Goal: Book appointment/travel/reservation

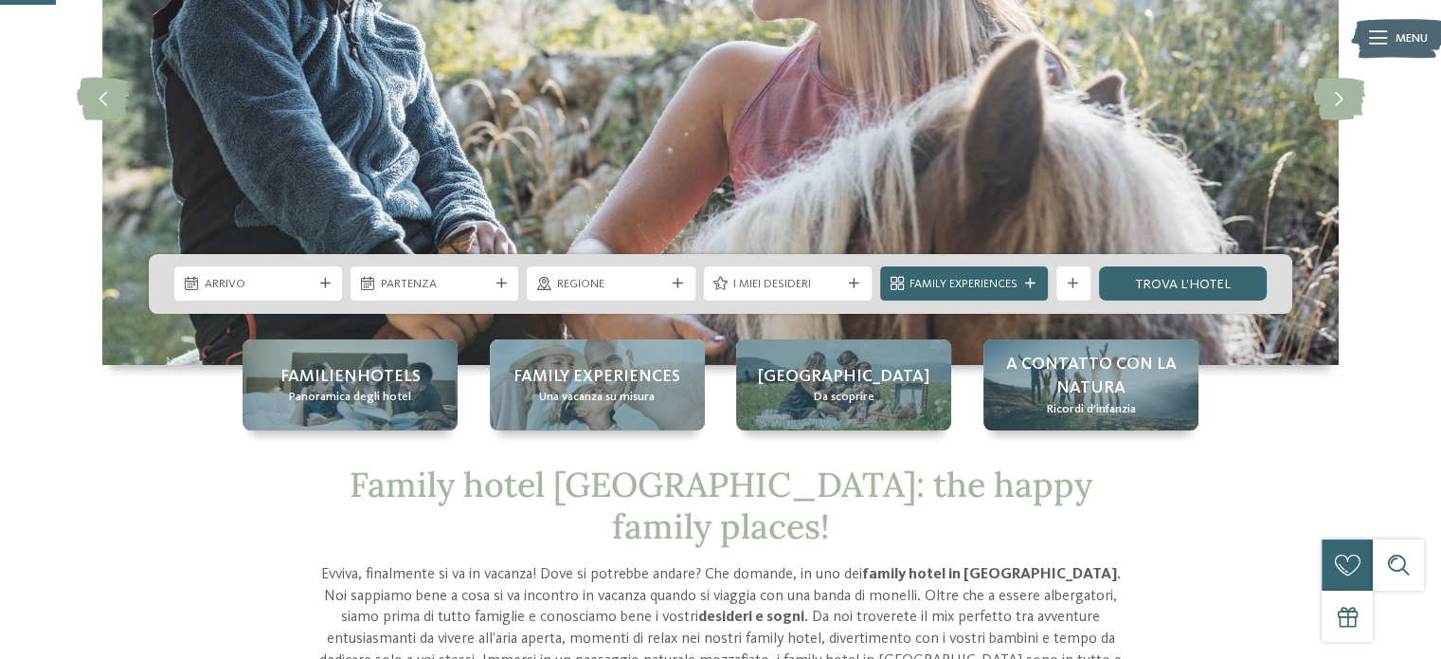
scroll to position [284, 0]
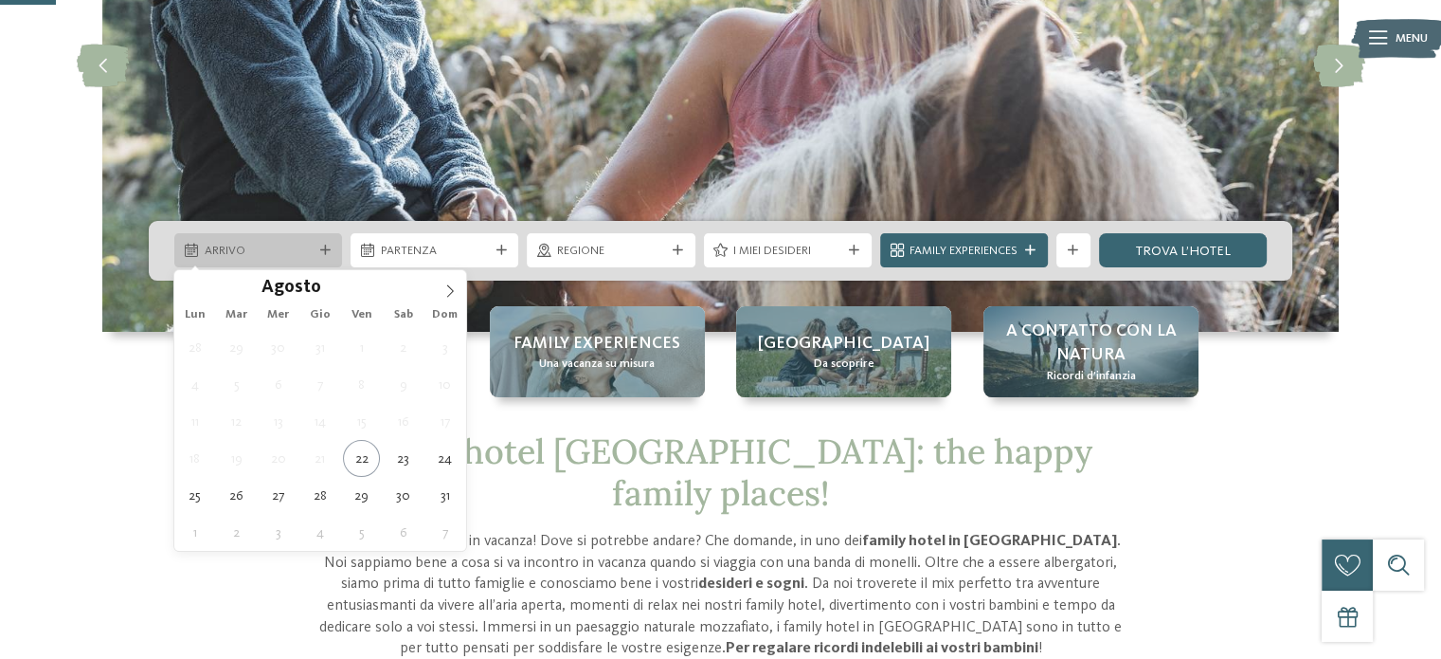
click at [267, 256] on span "Arrivo" at bounding box center [259, 251] width 108 height 17
click at [448, 287] on icon at bounding box center [449, 290] width 13 height 13
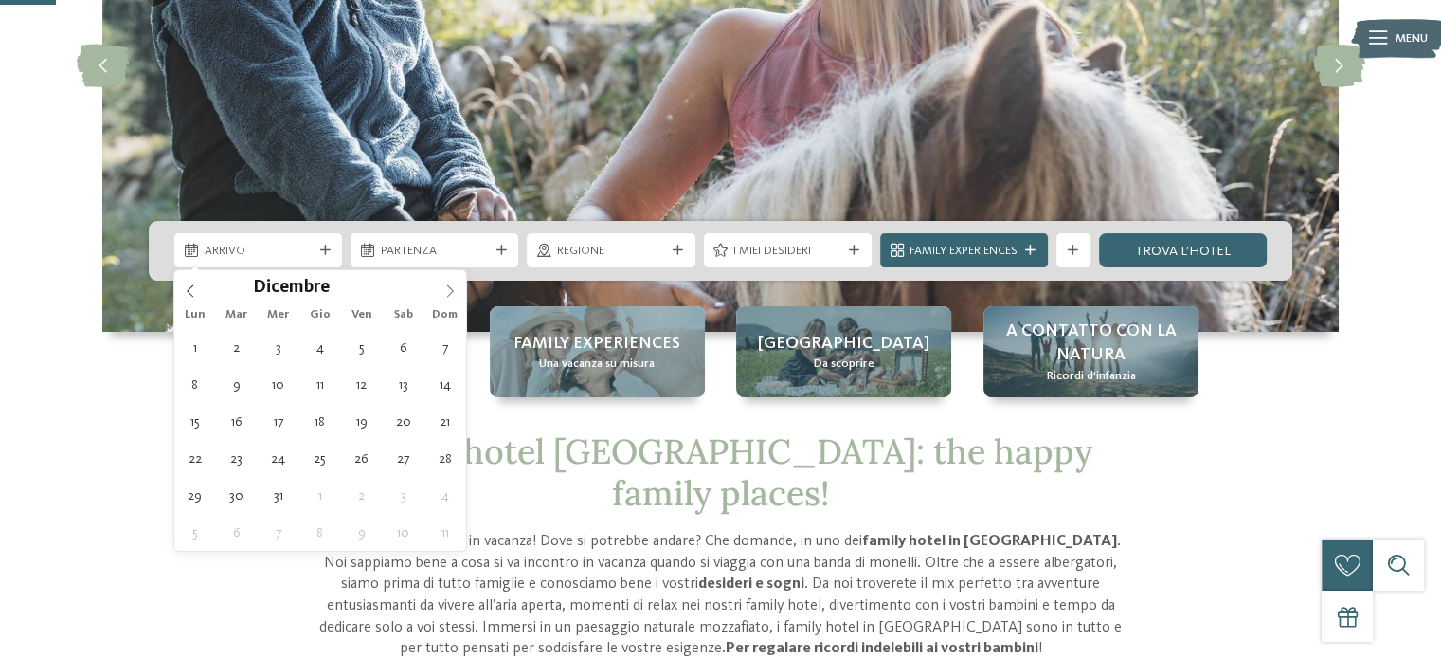
type input "****"
click at [448, 287] on icon at bounding box center [449, 290] width 13 height 13
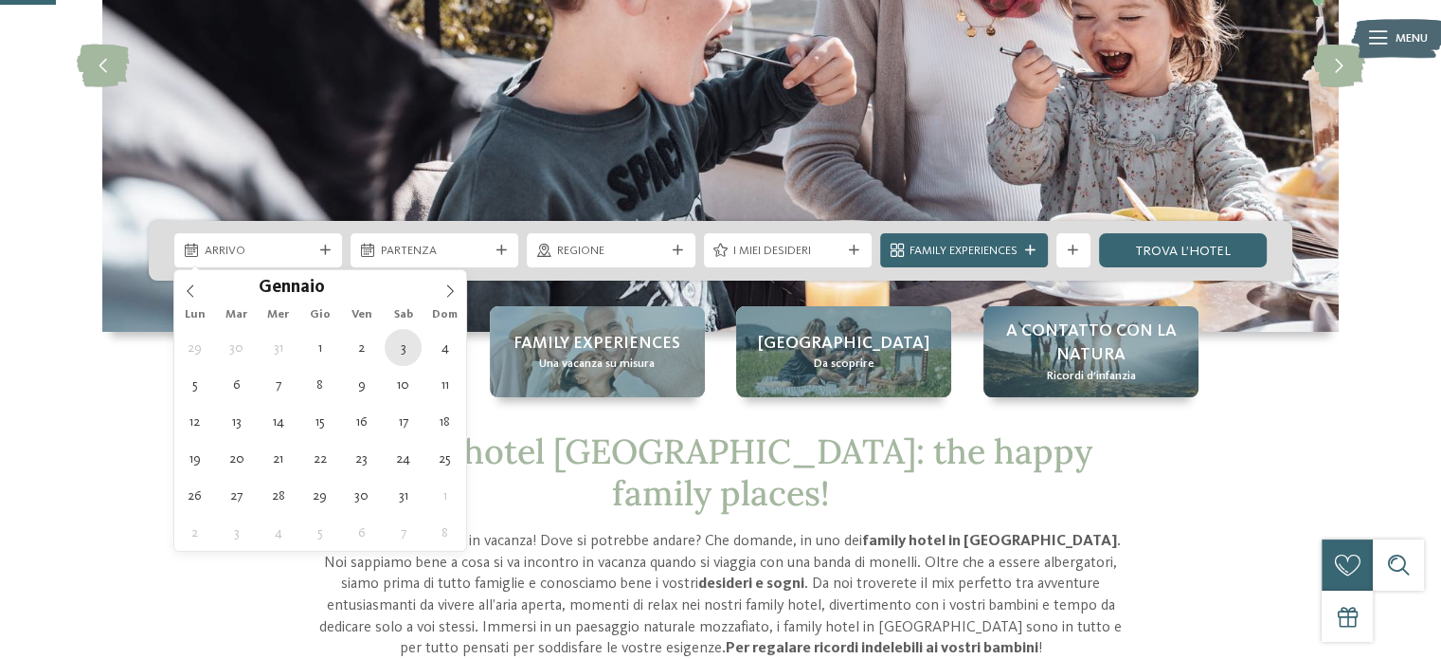
type div "[DATE]"
type input "****"
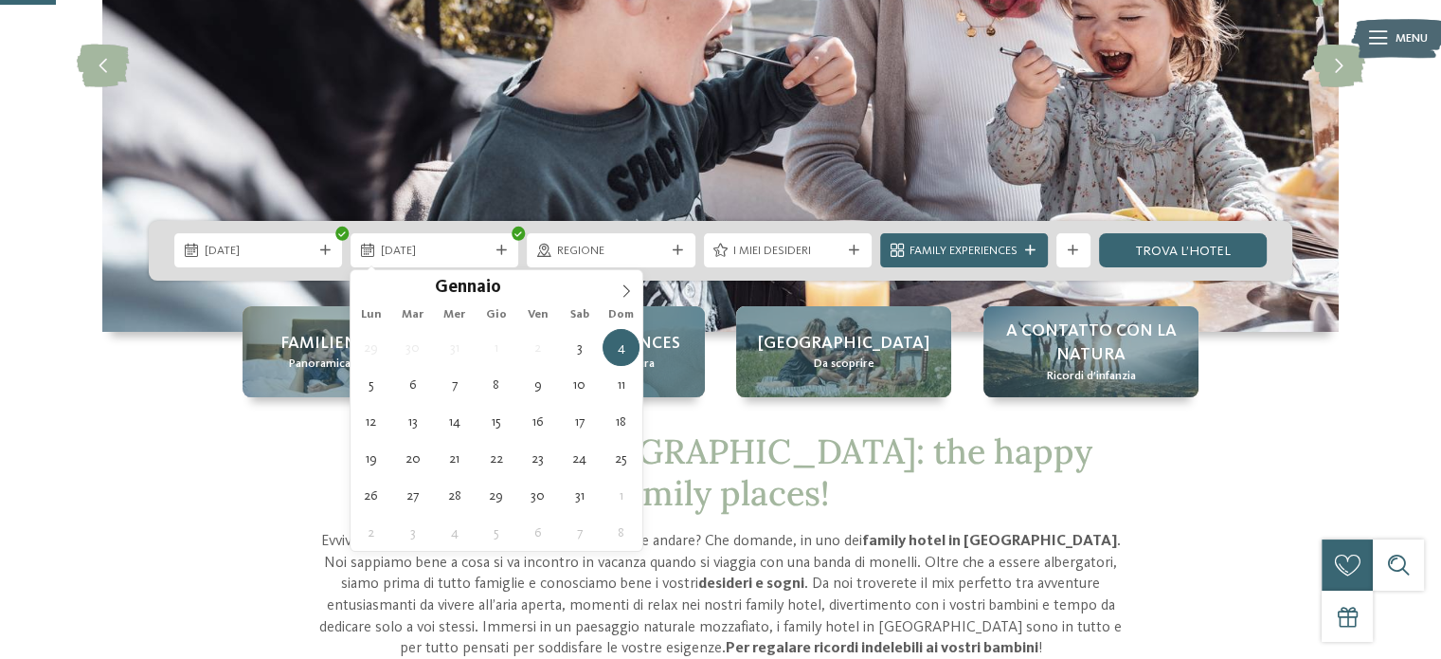
type div "[DATE]"
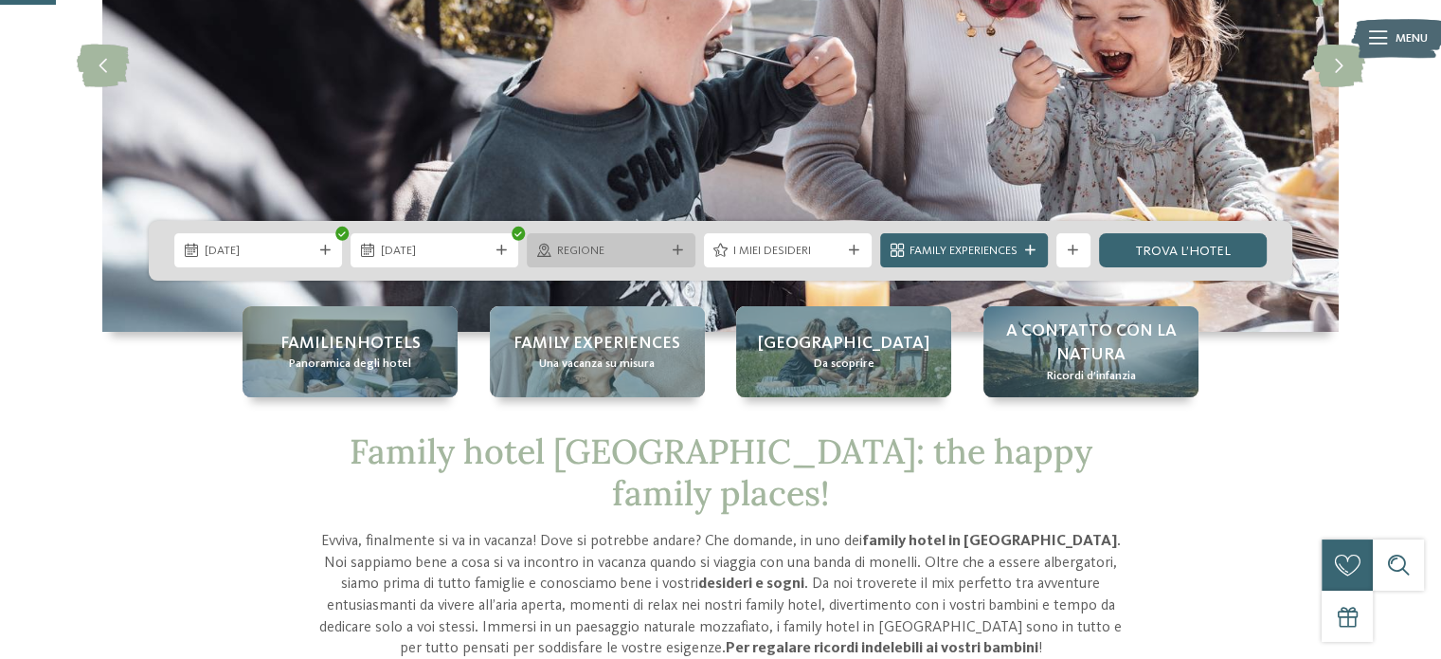
click at [651, 244] on span "Regione" at bounding box center [611, 251] width 108 height 17
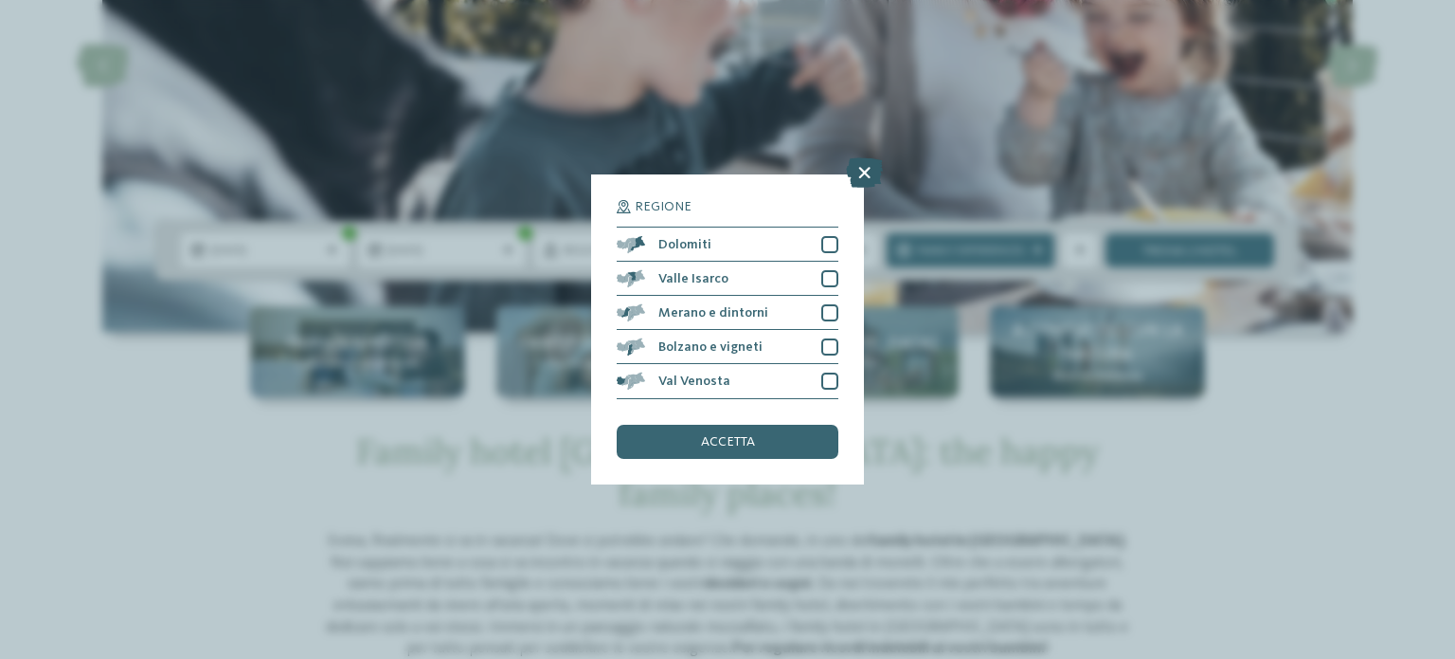
click at [871, 174] on icon at bounding box center [864, 173] width 37 height 30
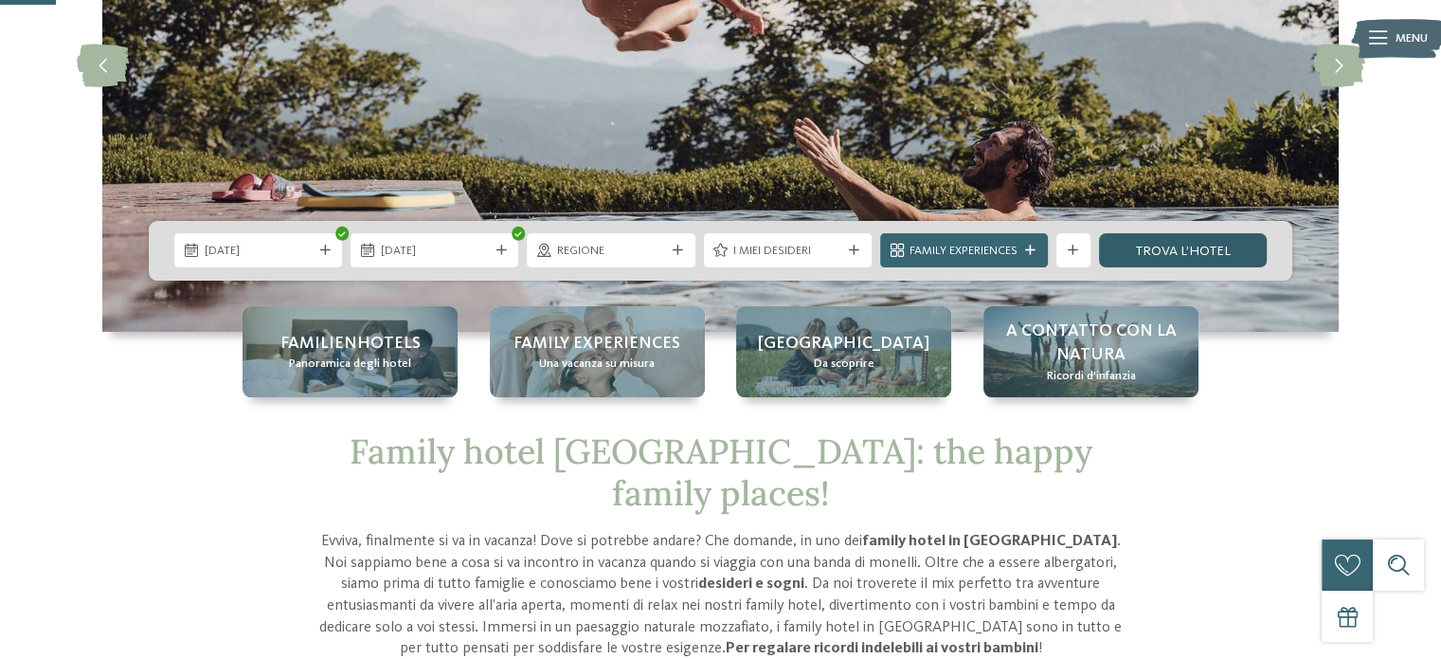
click at [1205, 250] on link "trova l’hotel" at bounding box center [1183, 250] width 168 height 34
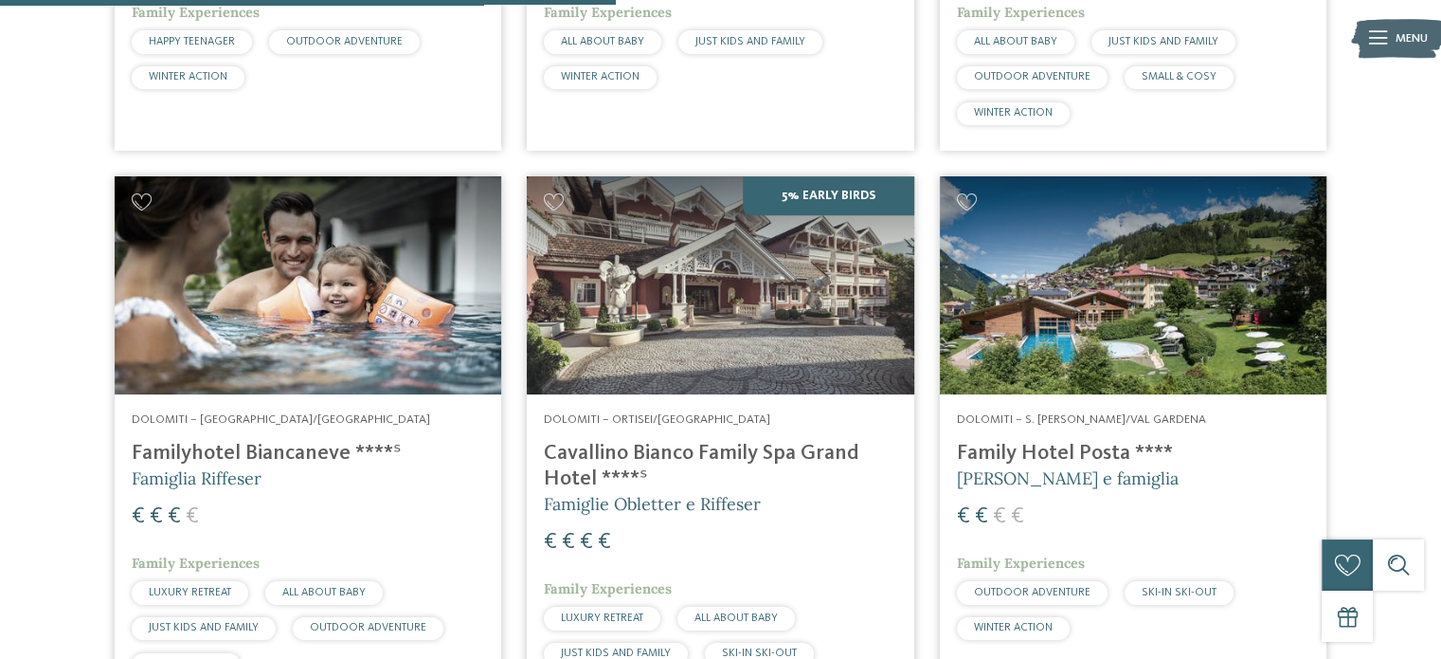
scroll to position [1780, 0]
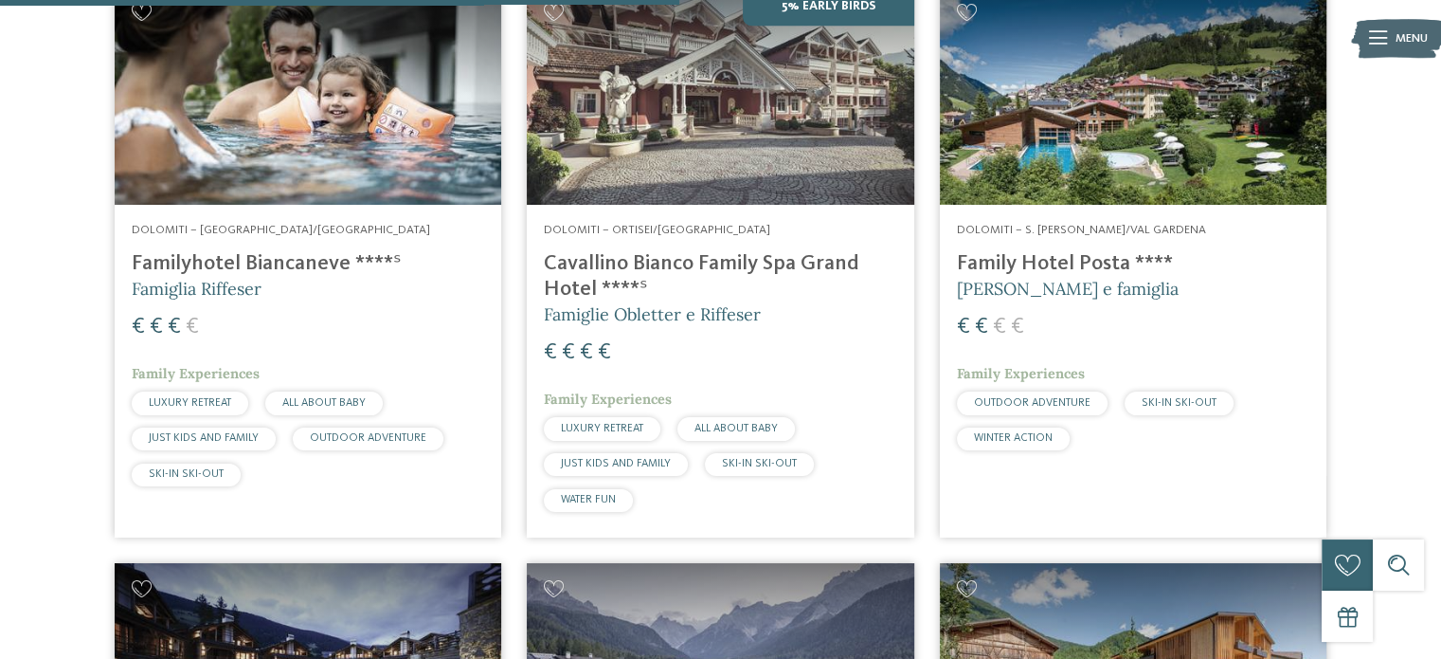
click at [738, 160] on img at bounding box center [720, 96] width 387 height 218
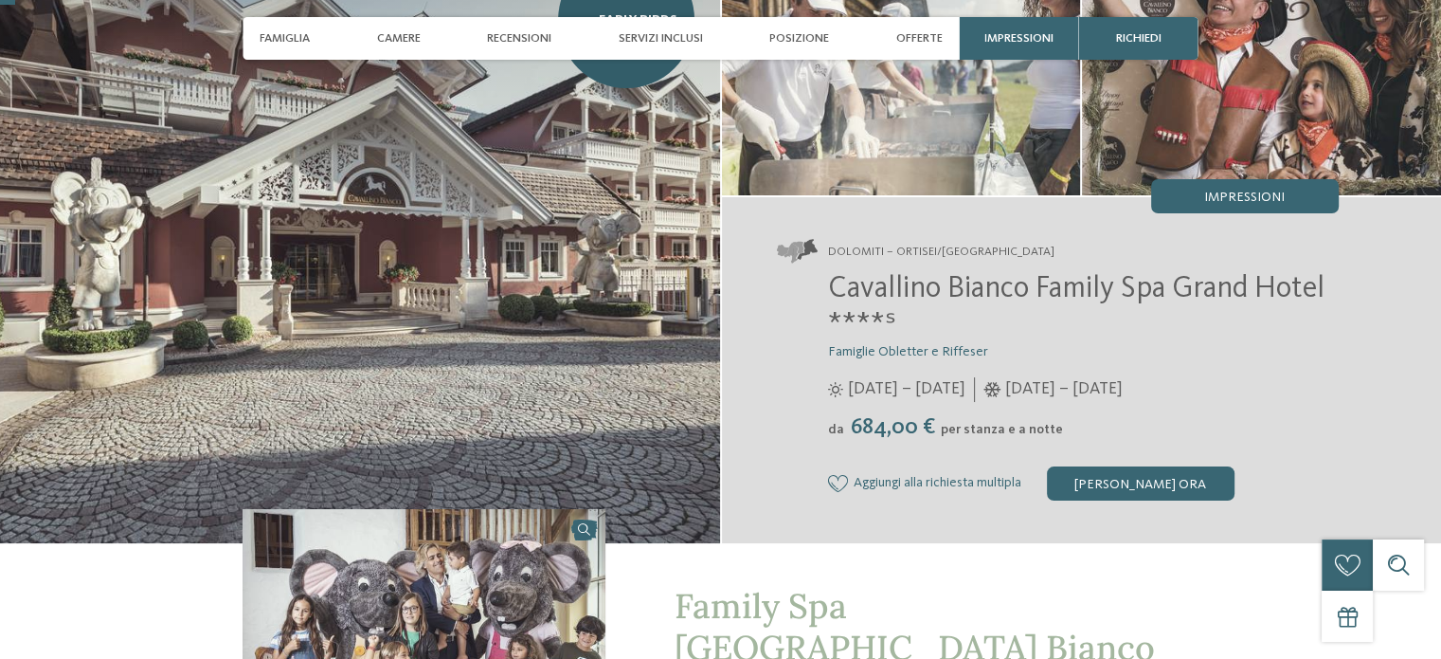
scroll to position [284, 0]
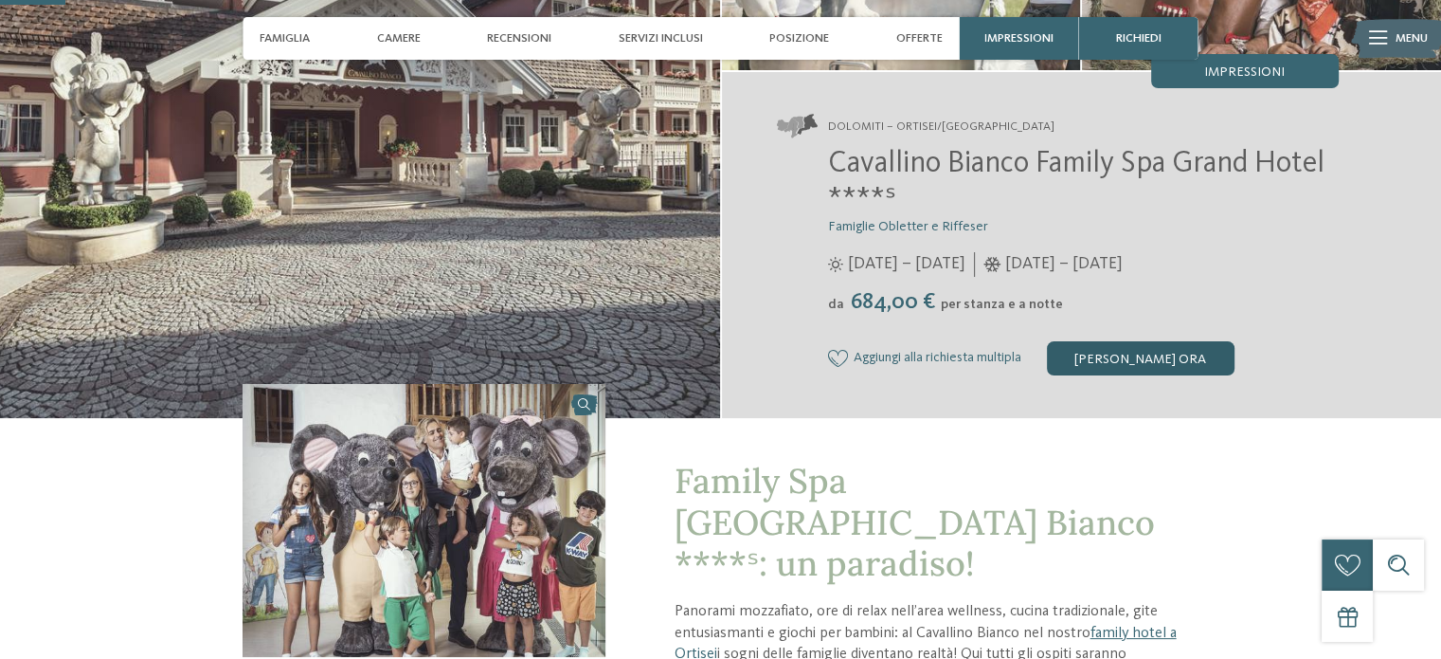
click at [1155, 359] on div "[PERSON_NAME] ora" at bounding box center [1141, 358] width 188 height 34
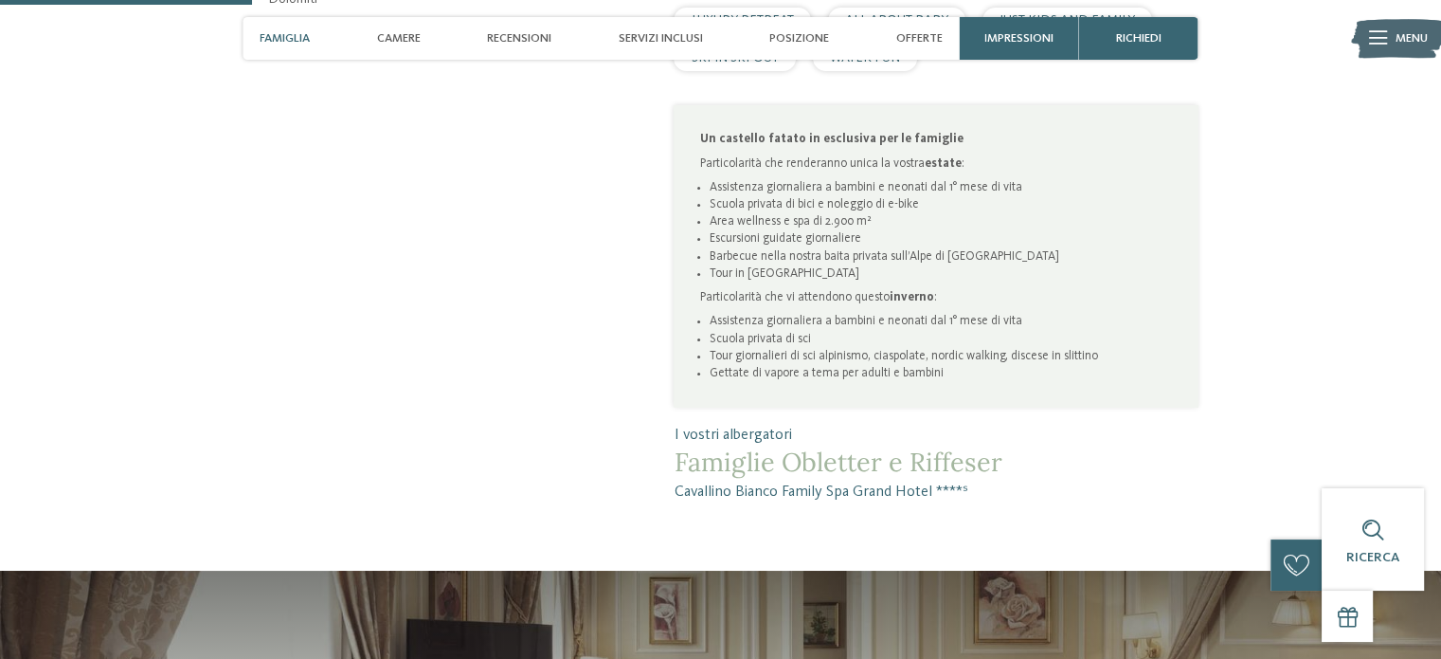
scroll to position [720, 0]
